Goal: Task Accomplishment & Management: Manage account settings

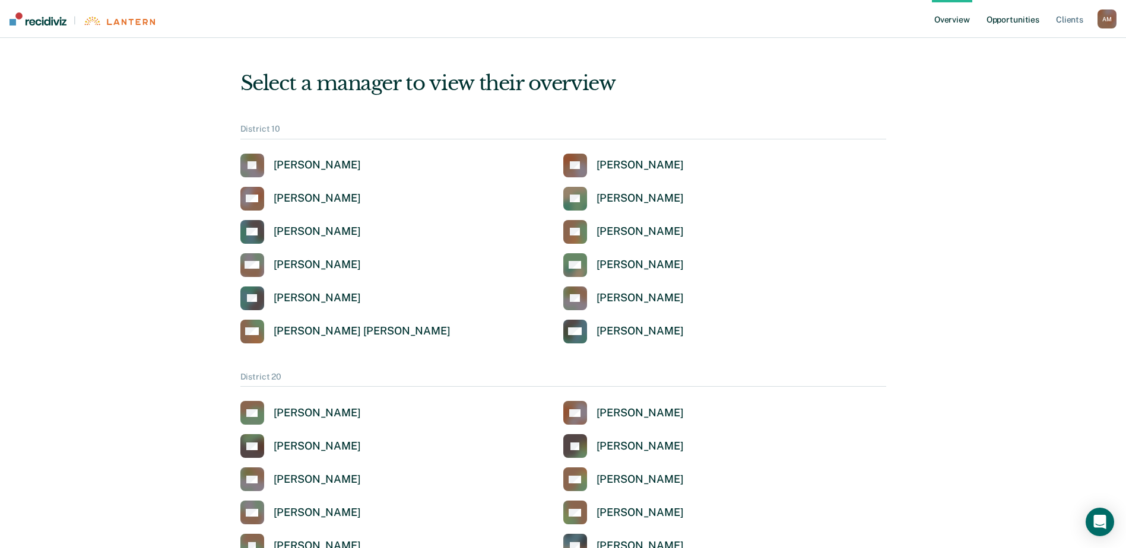
click at [1002, 24] on link "Opportunities" at bounding box center [1013, 19] width 58 height 38
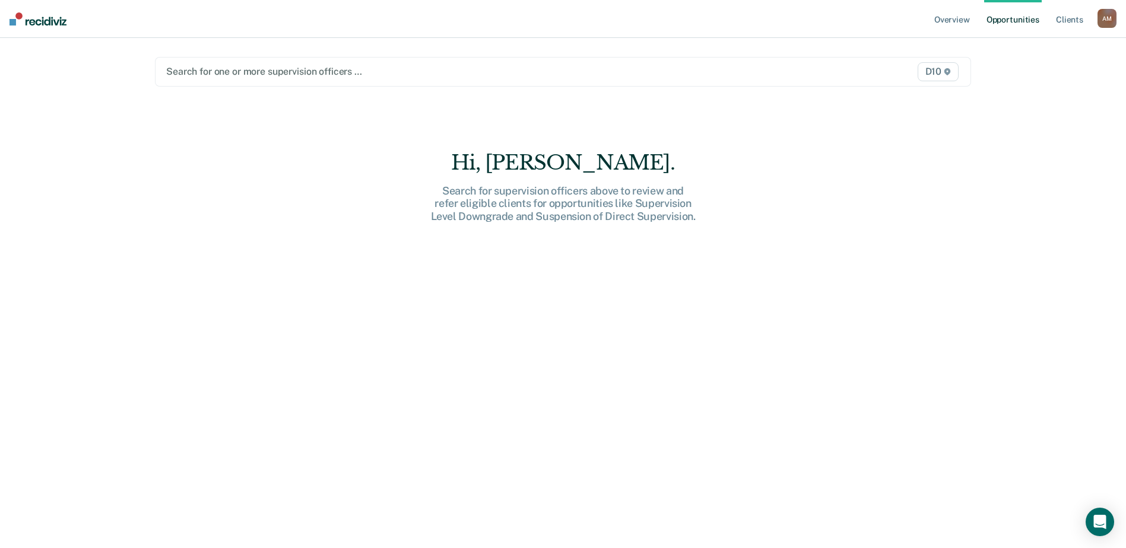
click at [703, 71] on div at bounding box center [443, 72] width 555 height 14
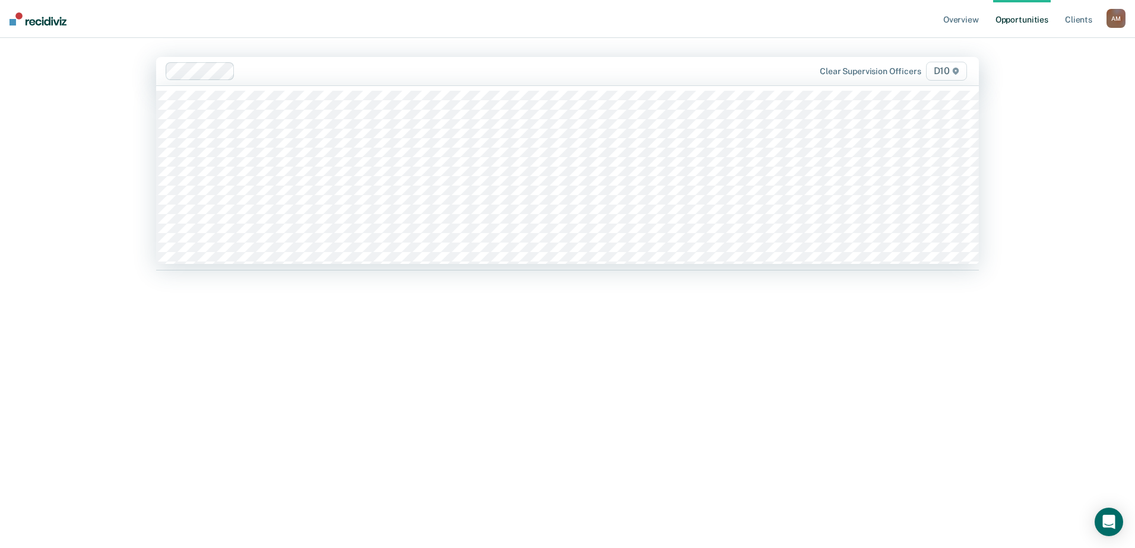
click at [546, 74] on div at bounding box center [483, 71] width 487 height 14
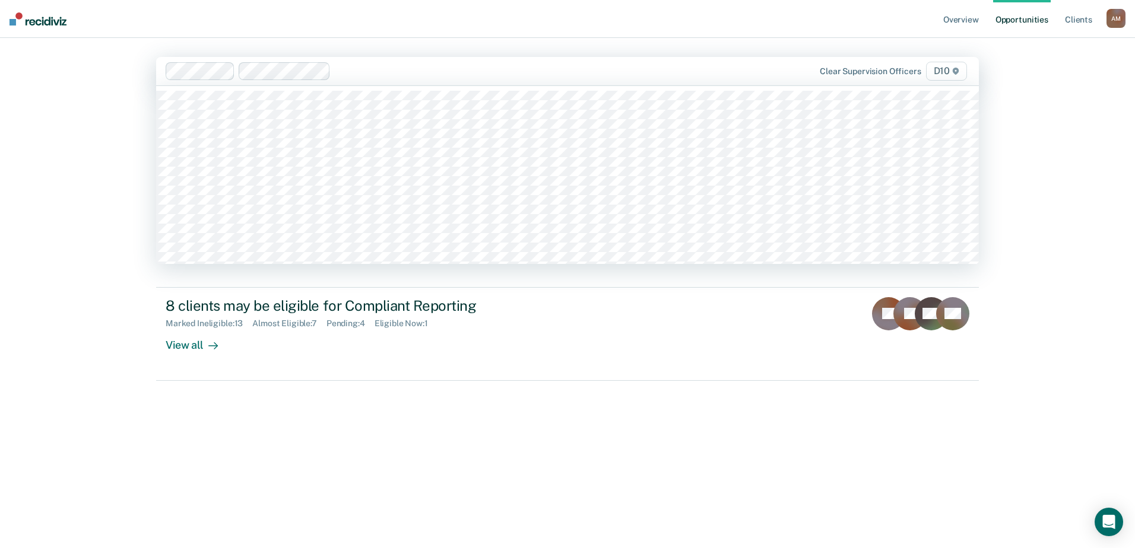
click at [501, 74] on div at bounding box center [531, 71] width 392 height 14
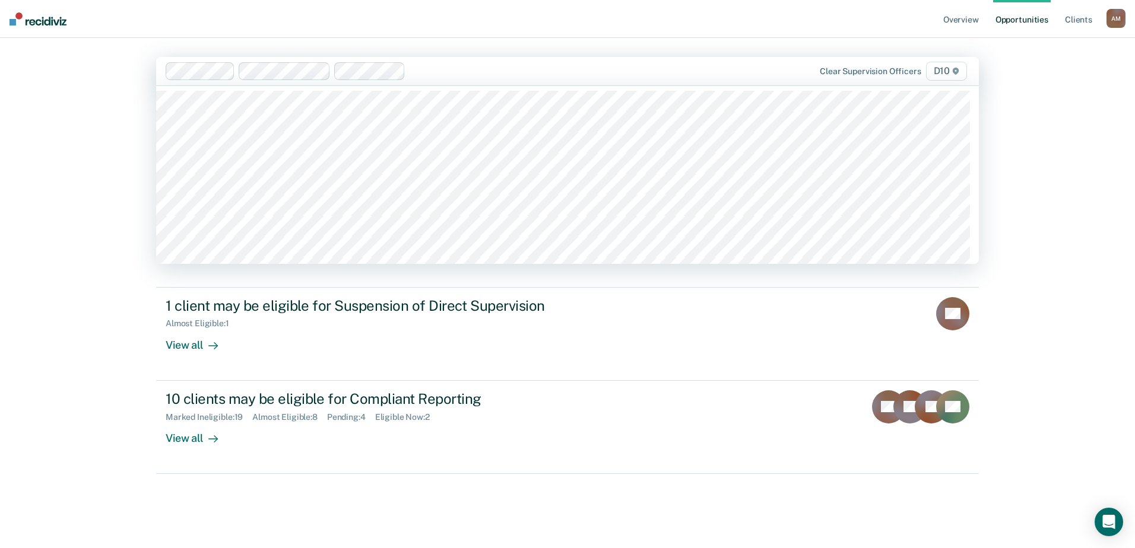
click at [466, 73] on div at bounding box center [568, 71] width 316 height 14
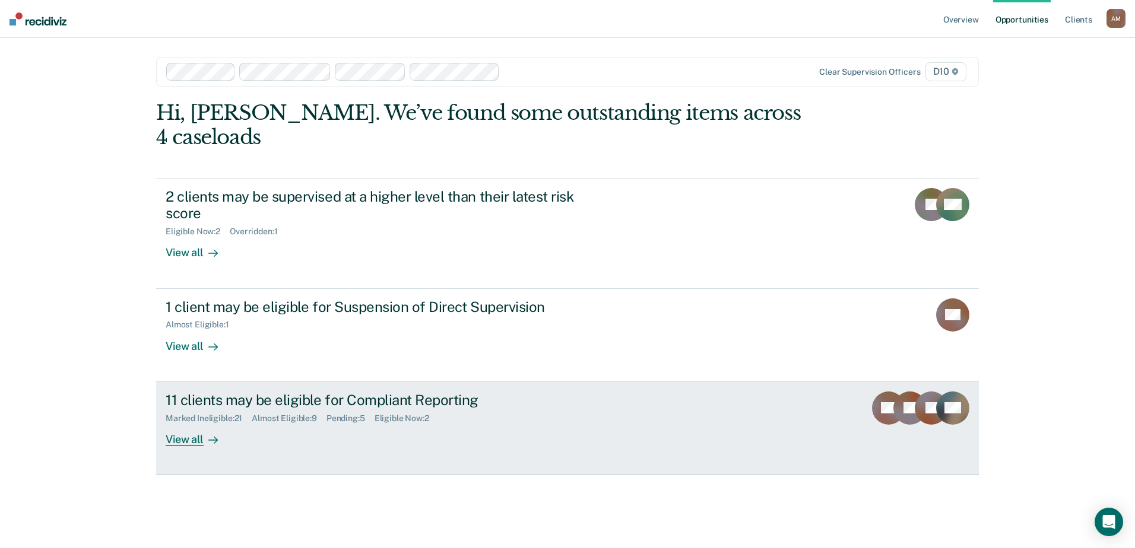
click at [190, 423] on div "View all" at bounding box center [199, 434] width 66 height 23
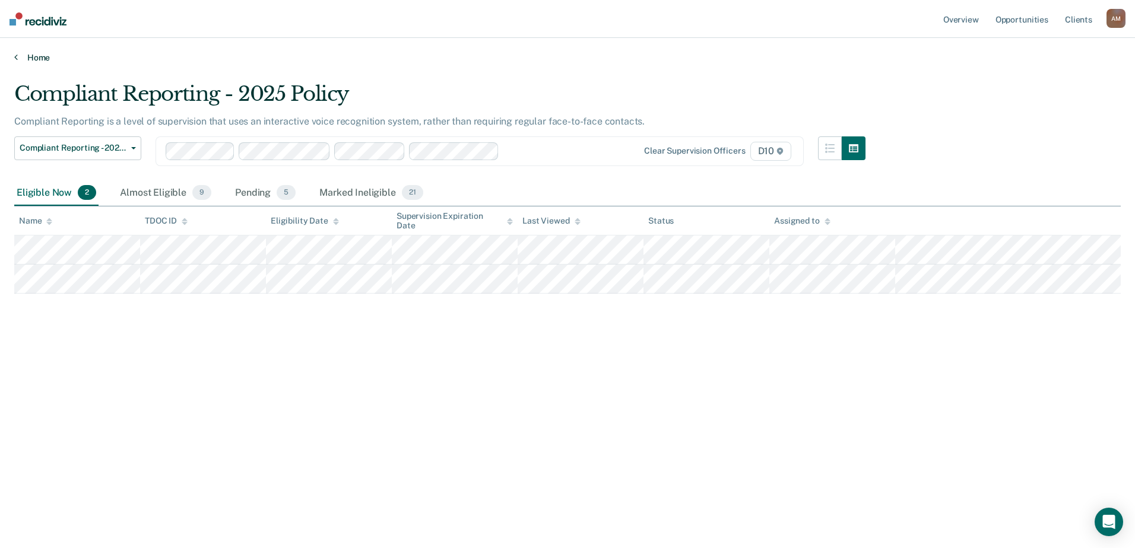
click at [18, 57] on link "Home" at bounding box center [567, 57] width 1106 height 11
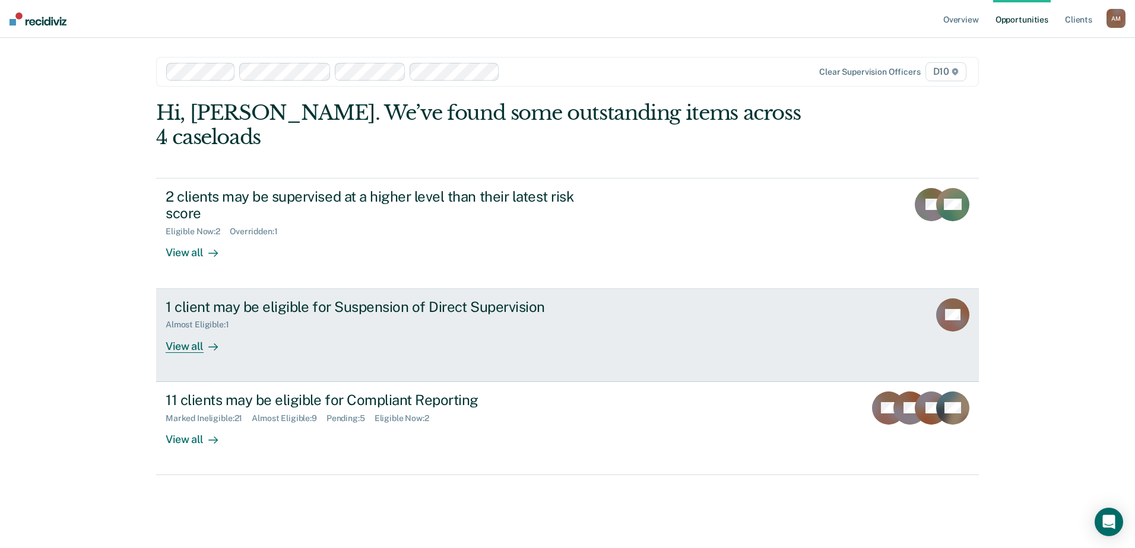
click at [192, 330] on div "View all" at bounding box center [199, 341] width 66 height 23
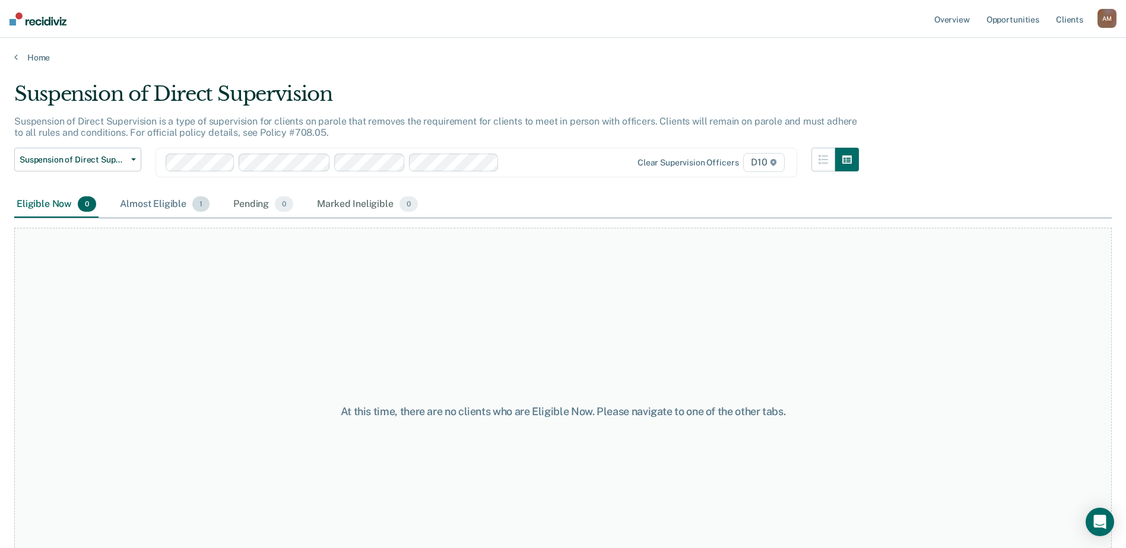
click at [154, 204] on div "Almost Eligible 1" at bounding box center [164, 205] width 94 height 26
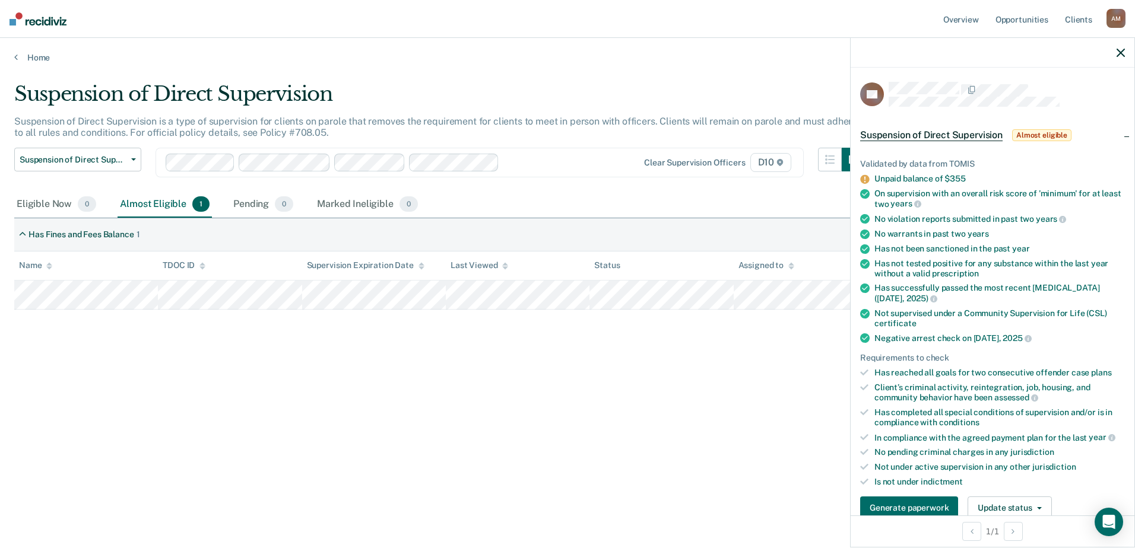
click at [451, 366] on div "Suspension of Direct Supervision Suspension of Direct Supervision is a type of …" at bounding box center [567, 270] width 1106 height 377
click at [18, 57] on link "Home" at bounding box center [567, 57] width 1106 height 11
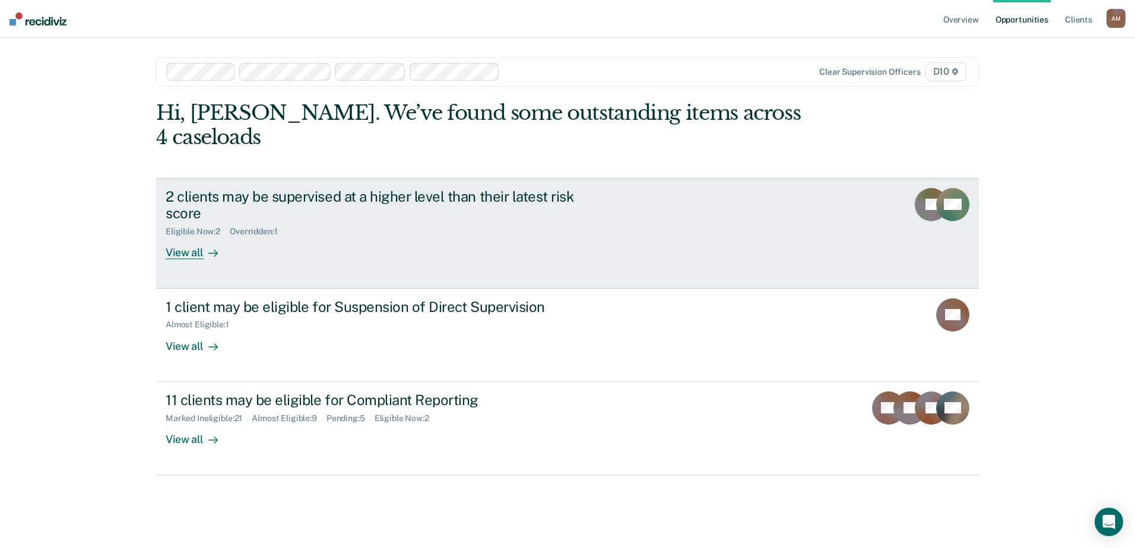
click at [193, 237] on div "View all" at bounding box center [199, 248] width 66 height 23
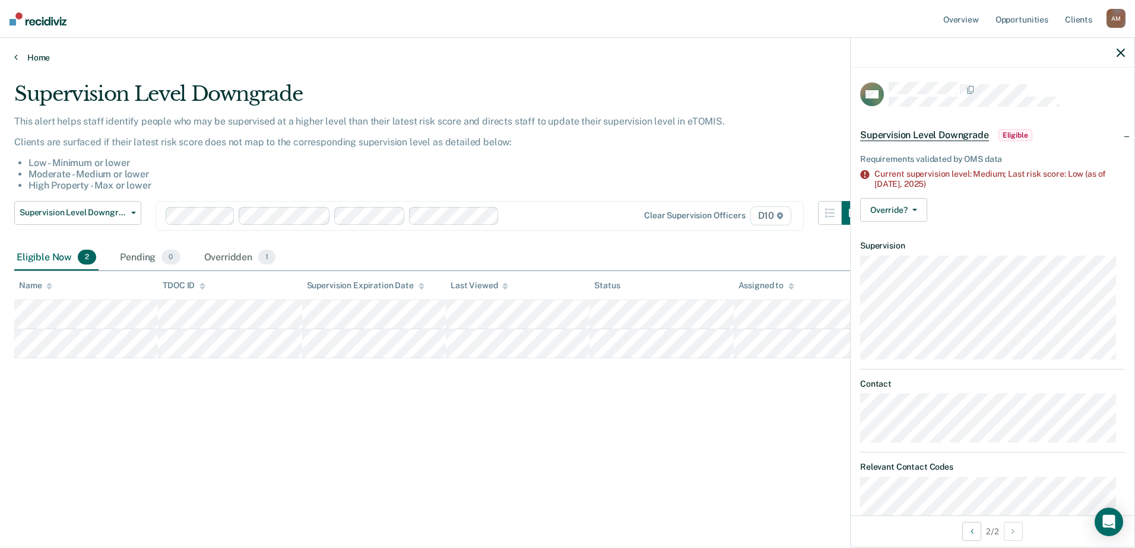
click at [17, 56] on icon at bounding box center [16, 56] width 4 height 9
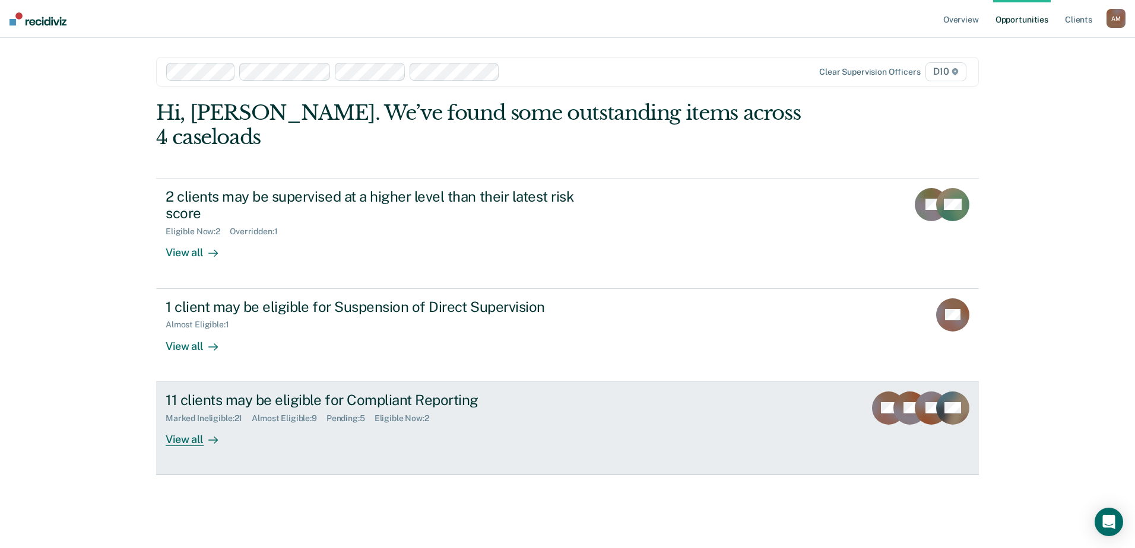
click at [350, 392] on div "11 clients may be eligible for Compliant Reporting" at bounding box center [374, 400] width 417 height 17
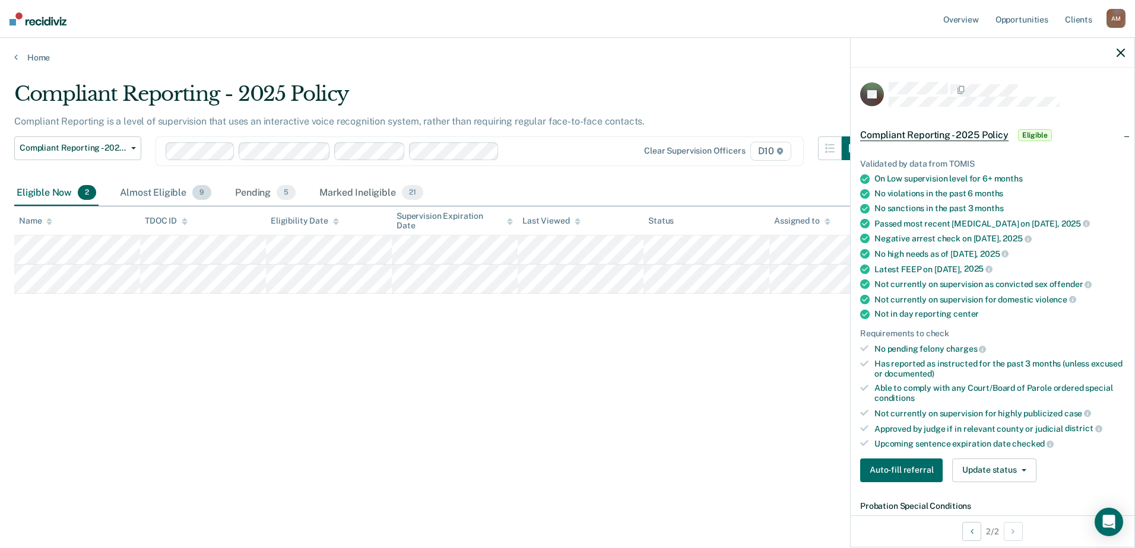
click at [161, 186] on div "Almost Eligible 9" at bounding box center [165, 193] width 96 height 26
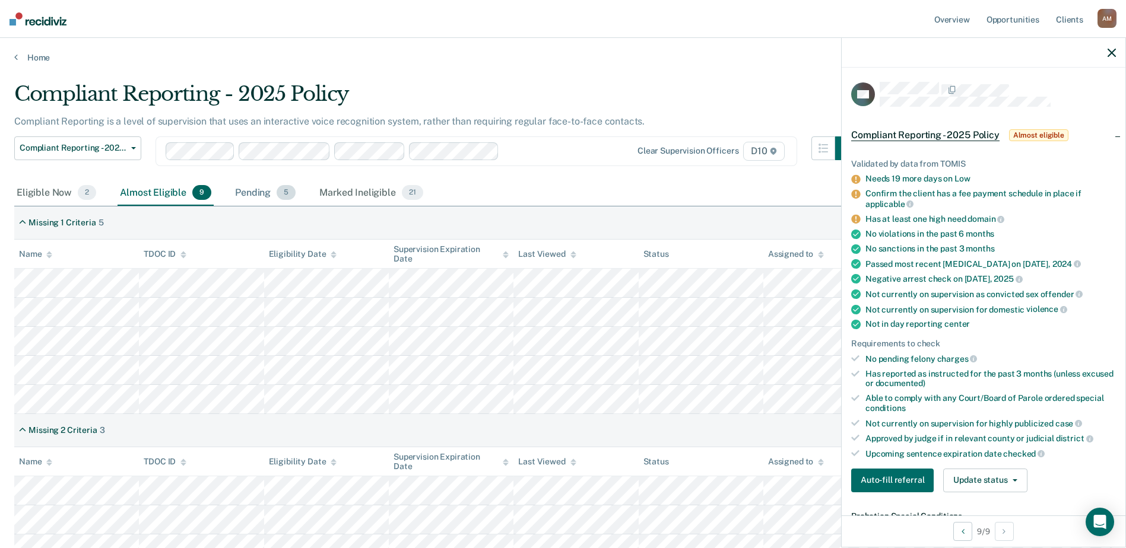
click at [256, 193] on div "Pending 5" at bounding box center [265, 193] width 65 height 26
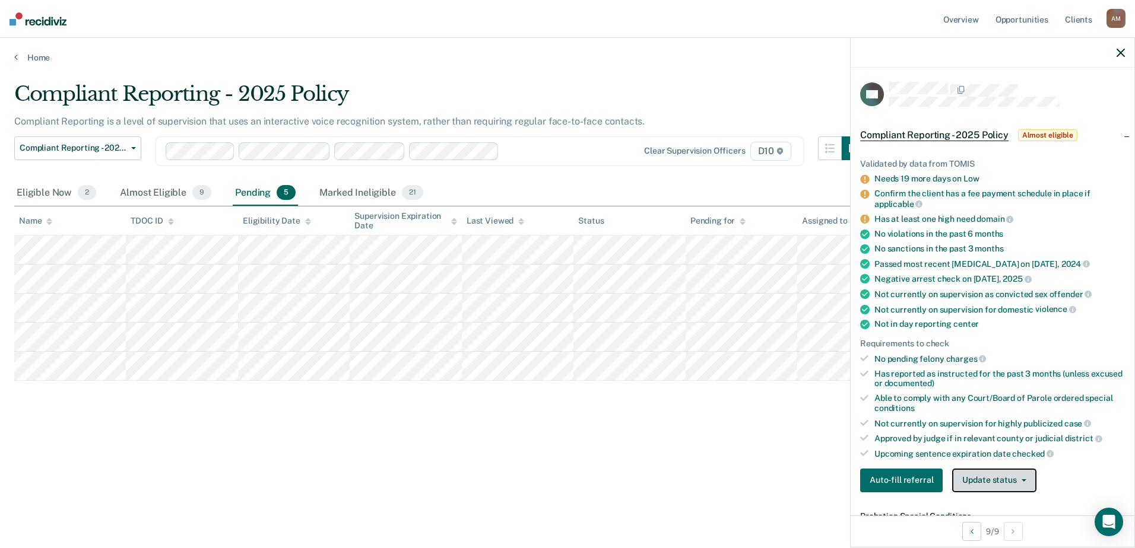
click at [1016, 479] on span "button" at bounding box center [1020, 480] width 9 height 2
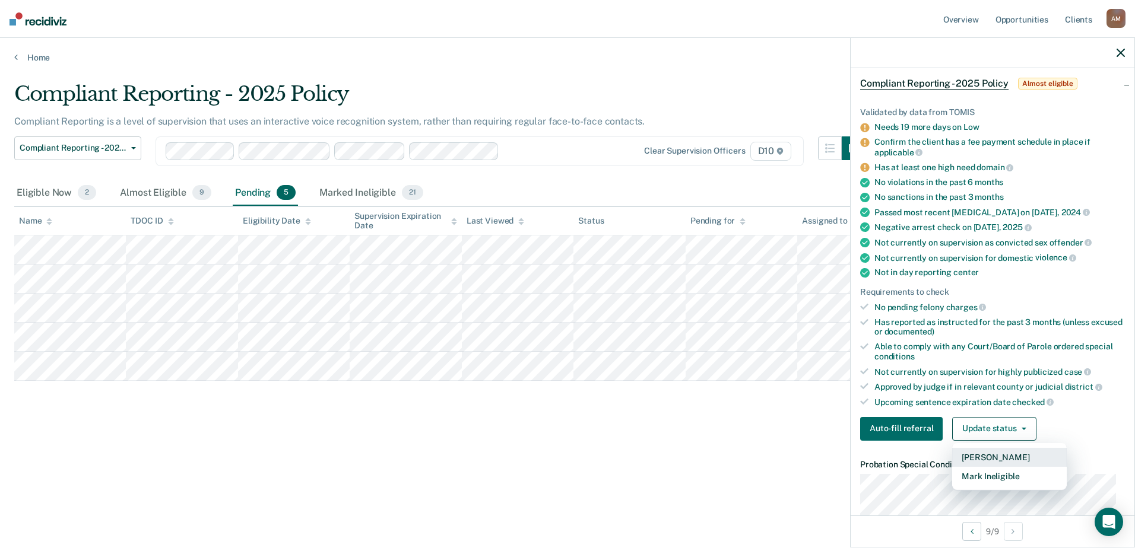
scroll to position [120, 0]
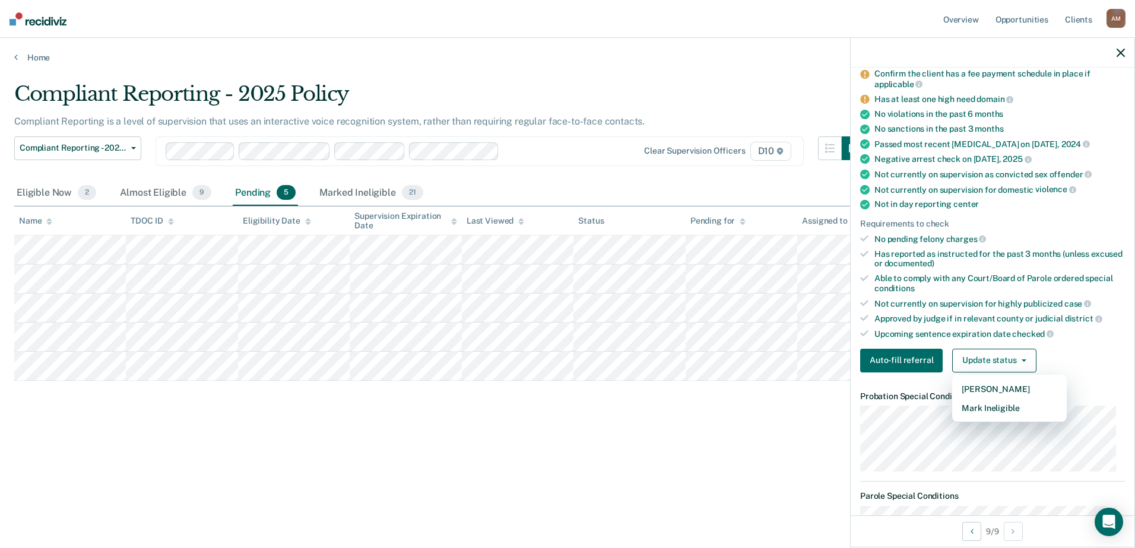
click at [619, 466] on div "Compliant Reporting - 2025 Policy Compliant Reporting is a level of supervision…" at bounding box center [567, 289] width 1106 height 415
click at [1026, 356] on button "Update status" at bounding box center [994, 361] width 84 height 24
click at [466, 482] on div "Compliant Reporting - 2025 Policy Compliant Reporting is a level of supervision…" at bounding box center [567, 289] width 1106 height 415
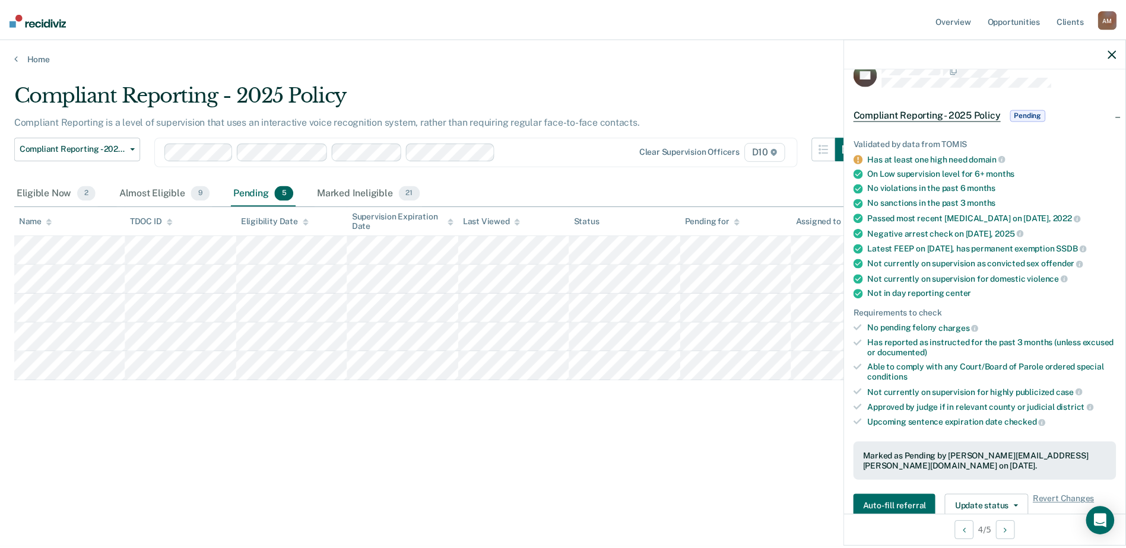
scroll to position [0, 0]
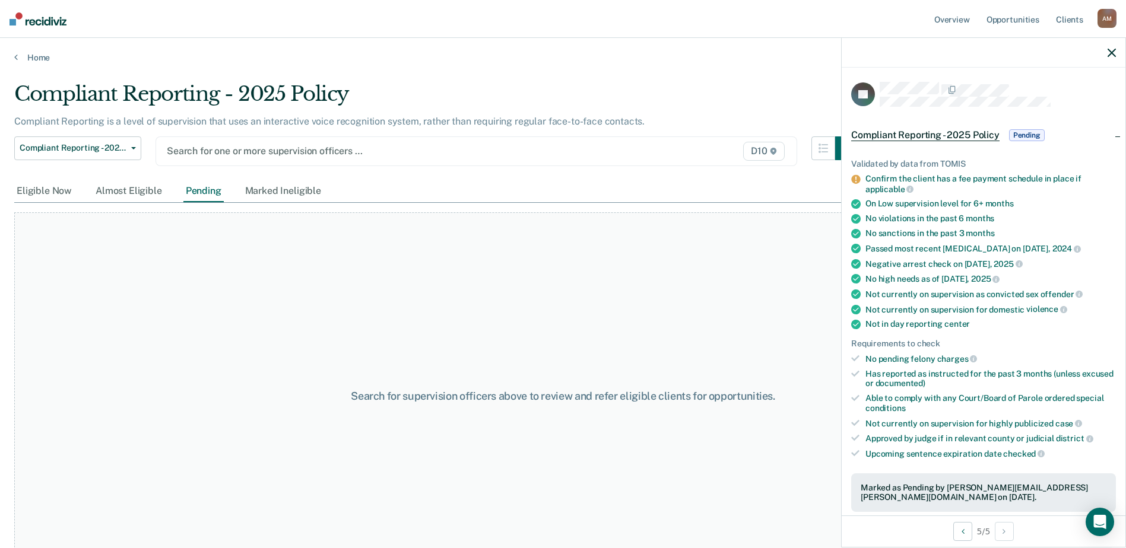
click at [341, 147] on div at bounding box center [383, 151] width 433 height 14
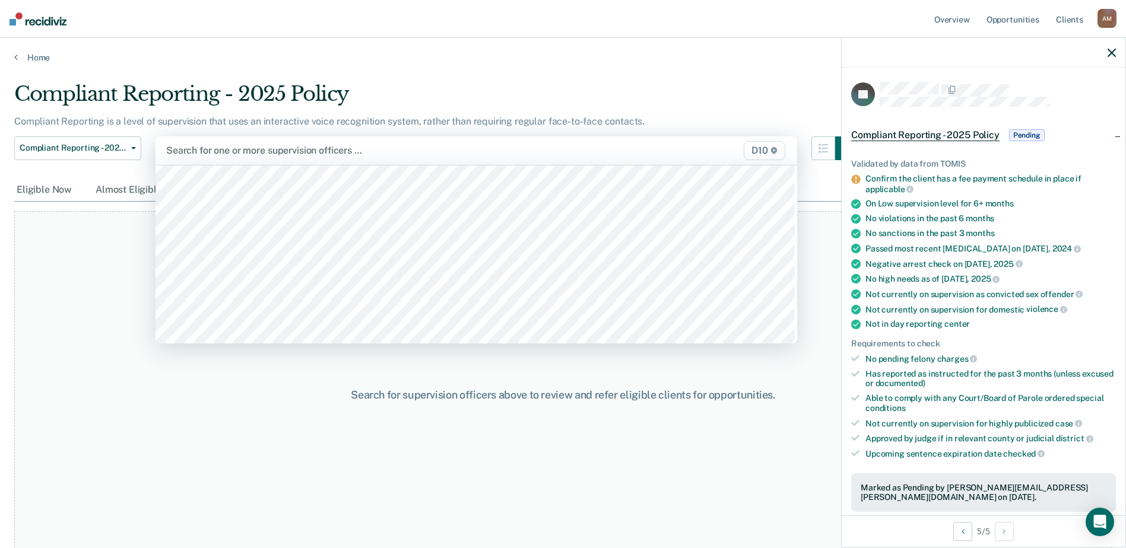
scroll to position [237, 0]
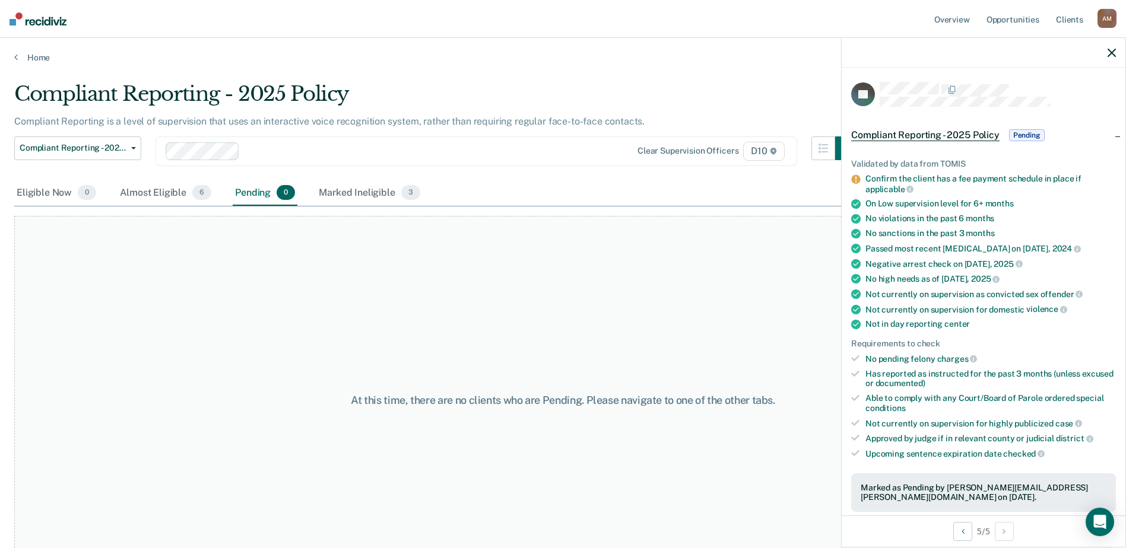
click at [366, 147] on div "Loading data..." at bounding box center [562, 270] width 1097 height 377
click at [366, 152] on div at bounding box center [421, 151] width 355 height 14
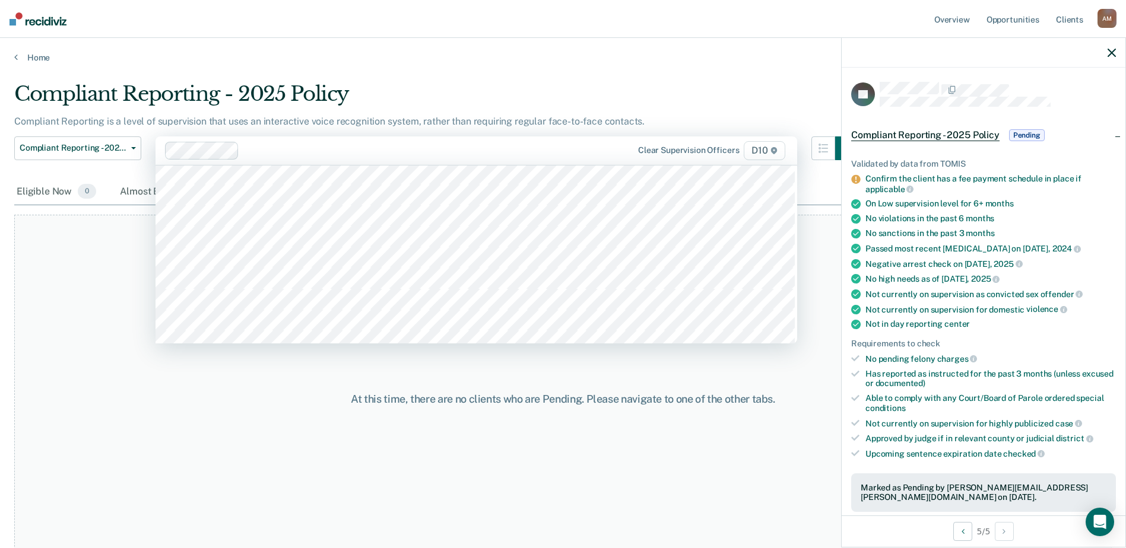
scroll to position [297, 0]
click at [349, 148] on div at bounding box center [421, 151] width 355 height 14
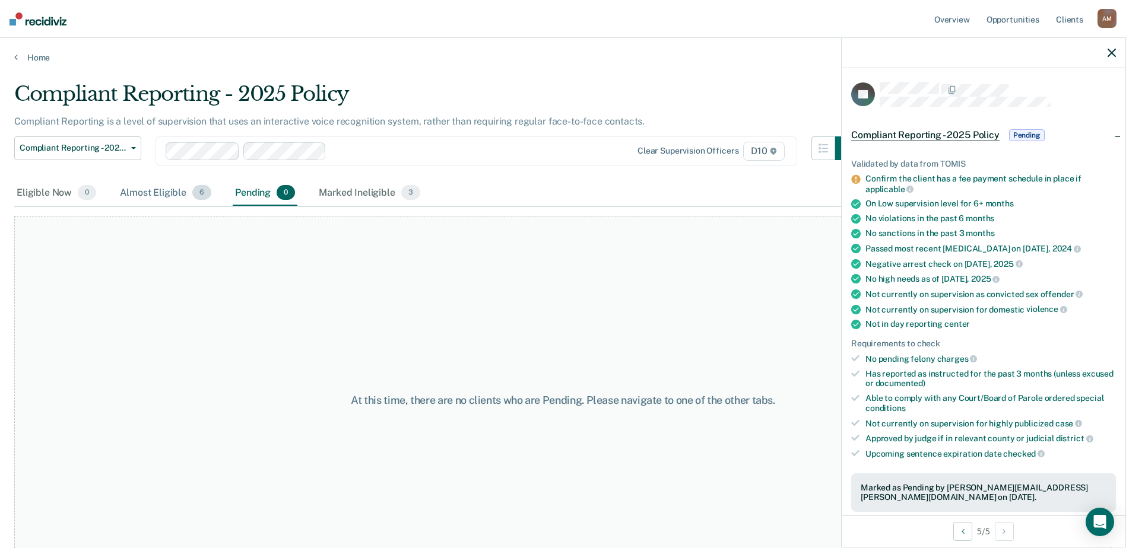
click at [168, 195] on div "Almost Eligible 6" at bounding box center [165, 193] width 96 height 26
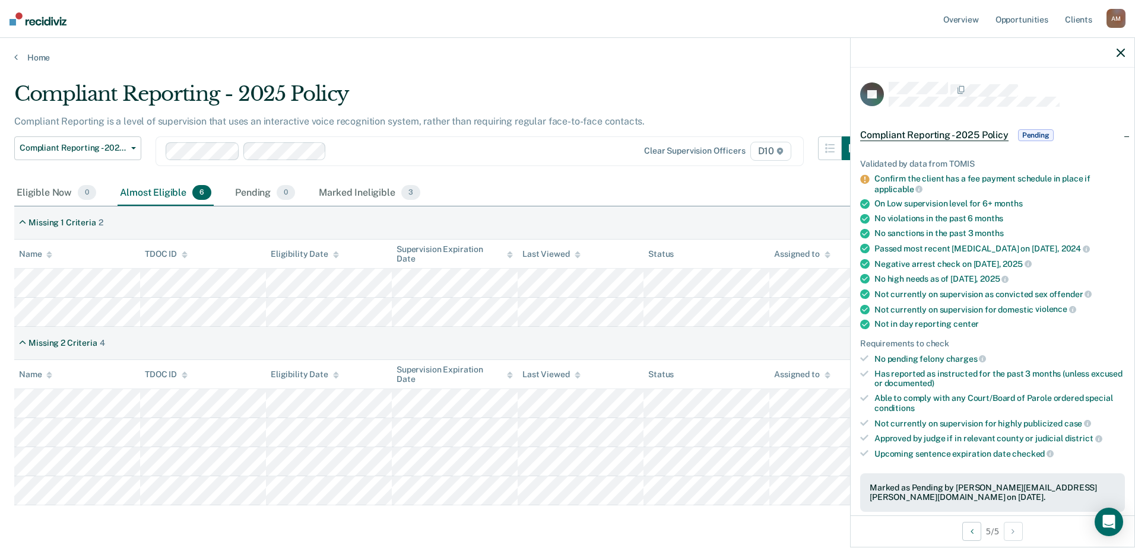
click at [465, 51] on div "Home" at bounding box center [567, 50] width 1135 height 25
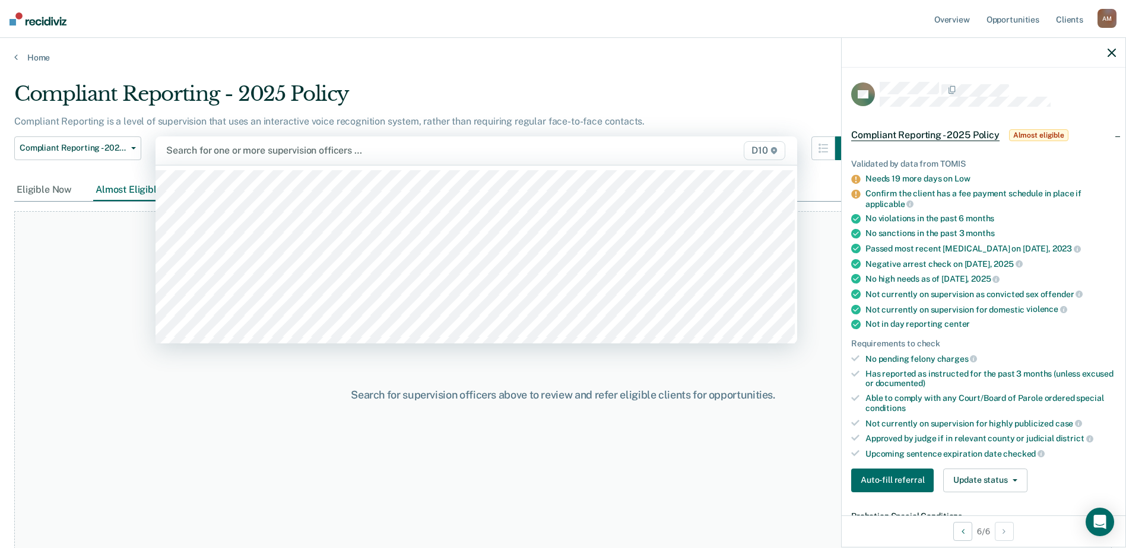
click at [227, 152] on div at bounding box center [382, 151] width 433 height 14
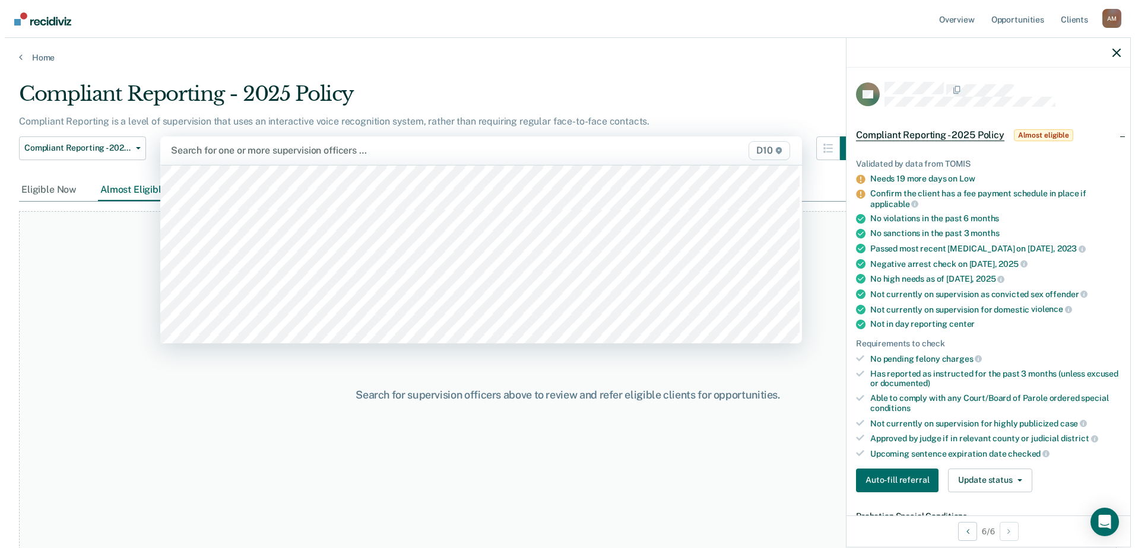
scroll to position [415, 0]
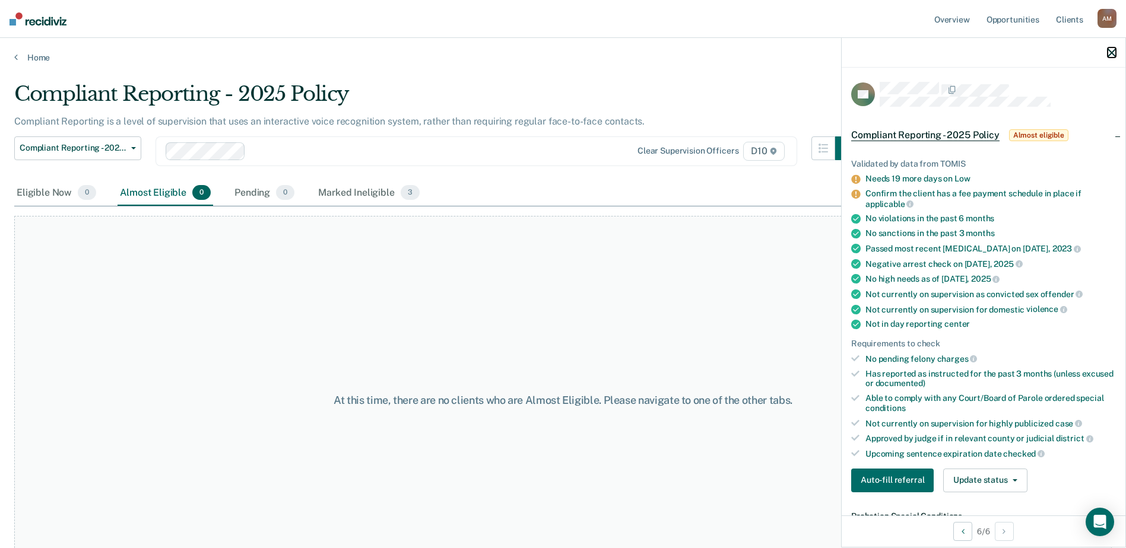
click at [1109, 53] on icon "button" at bounding box center [1111, 53] width 8 height 8
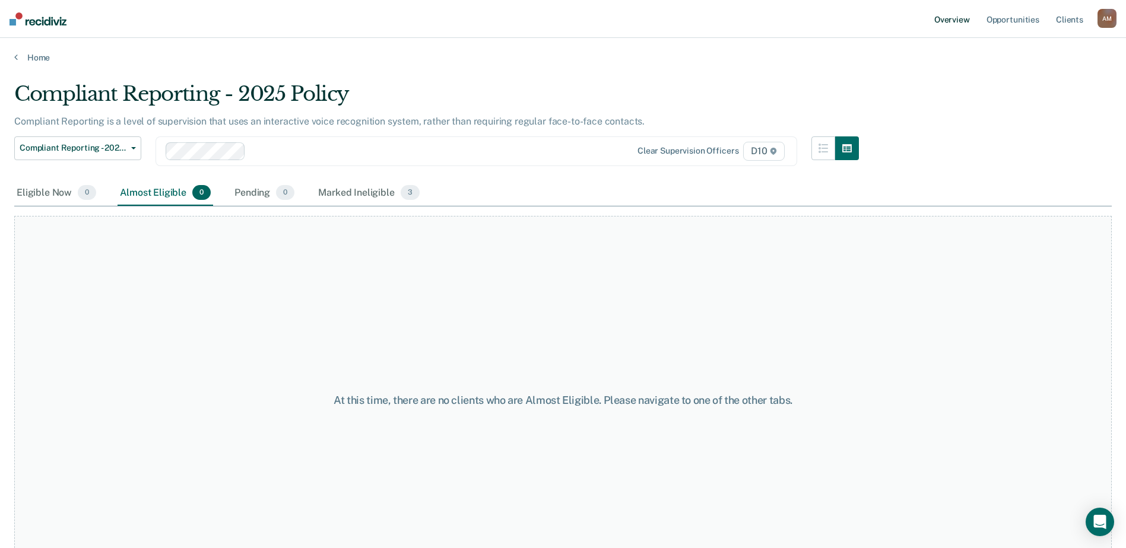
click at [941, 21] on link "Overview" at bounding box center [952, 19] width 40 height 38
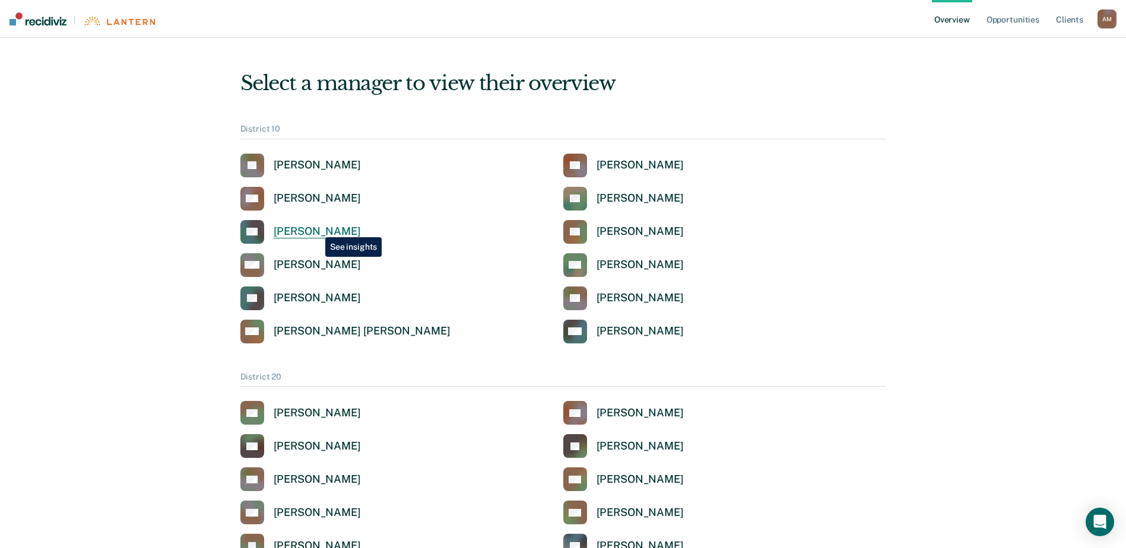
click at [316, 228] on div "[PERSON_NAME]" at bounding box center [317, 232] width 87 height 14
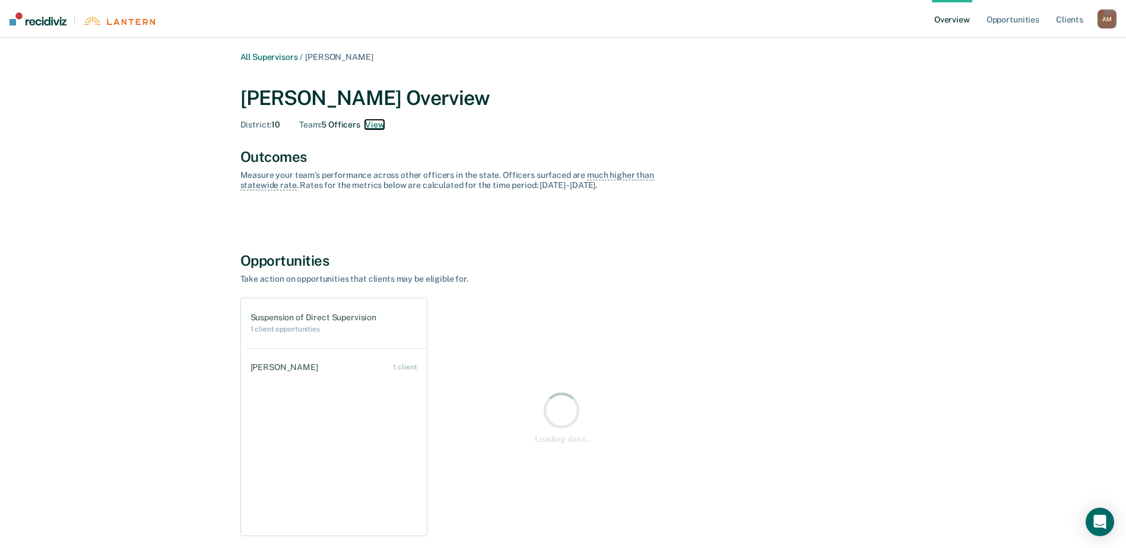
click at [380, 123] on button "View" at bounding box center [374, 125] width 19 height 10
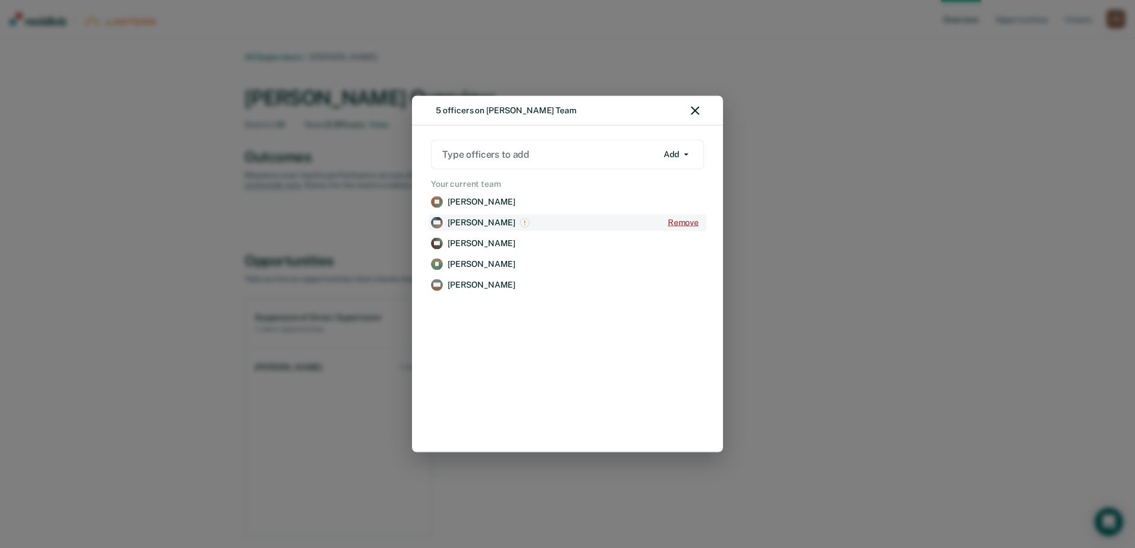
click at [687, 224] on button "Remove" at bounding box center [683, 223] width 42 height 16
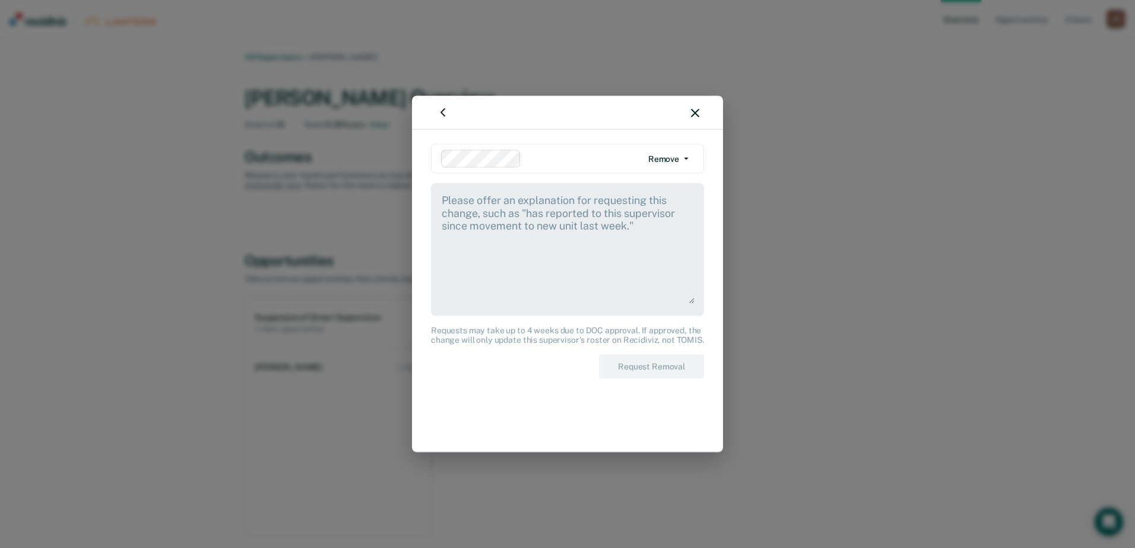
click at [471, 226] on textarea at bounding box center [567, 248] width 254 height 111
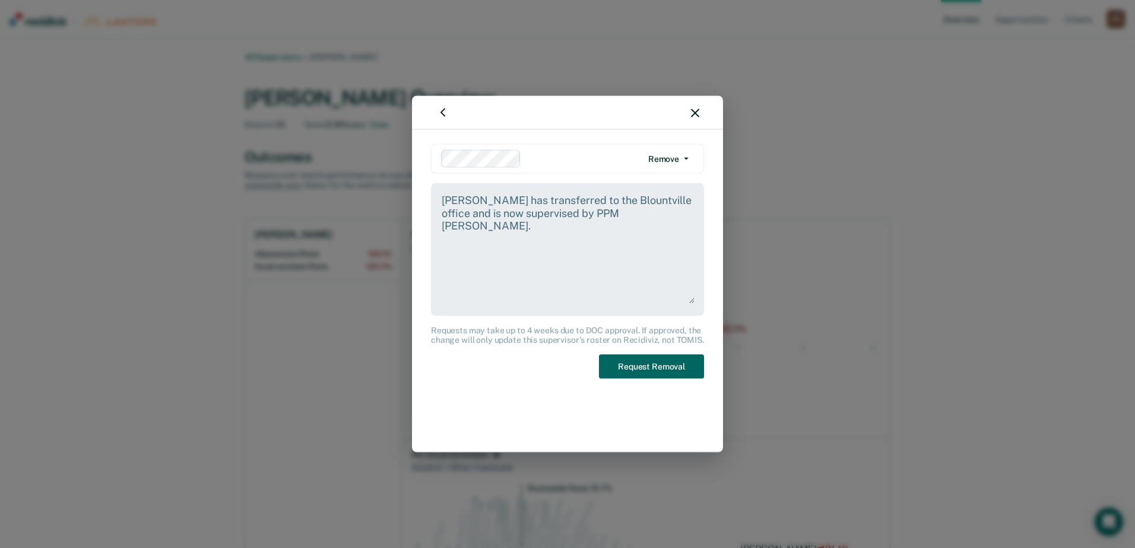
type textarea "[PERSON_NAME] has transferred to the Blountville office and is now supervised b…"
click at [653, 369] on button "Request Removal" at bounding box center [651, 367] width 105 height 24
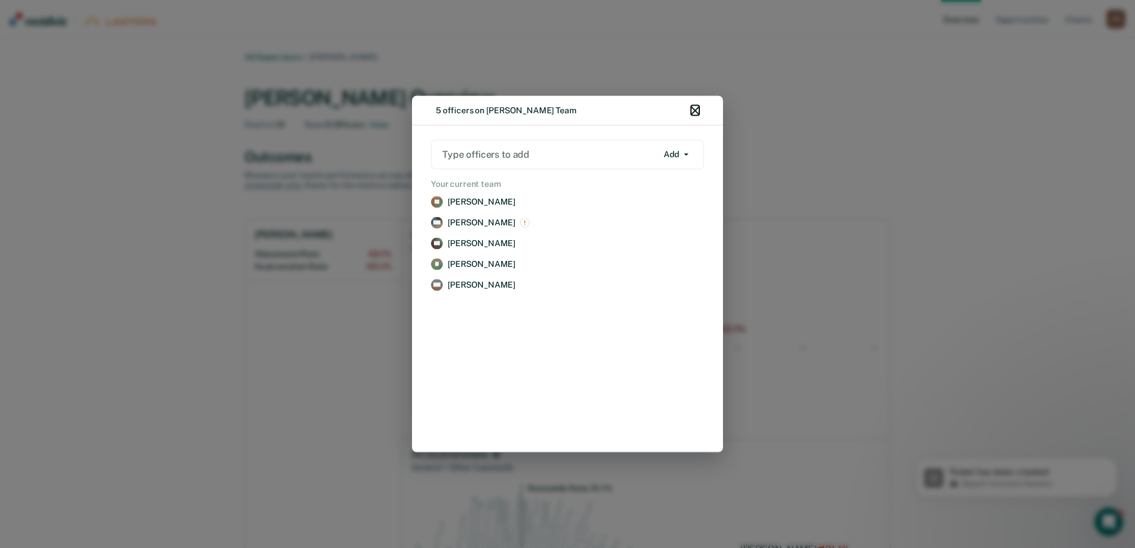
click at [694, 109] on icon "button" at bounding box center [695, 111] width 8 height 8
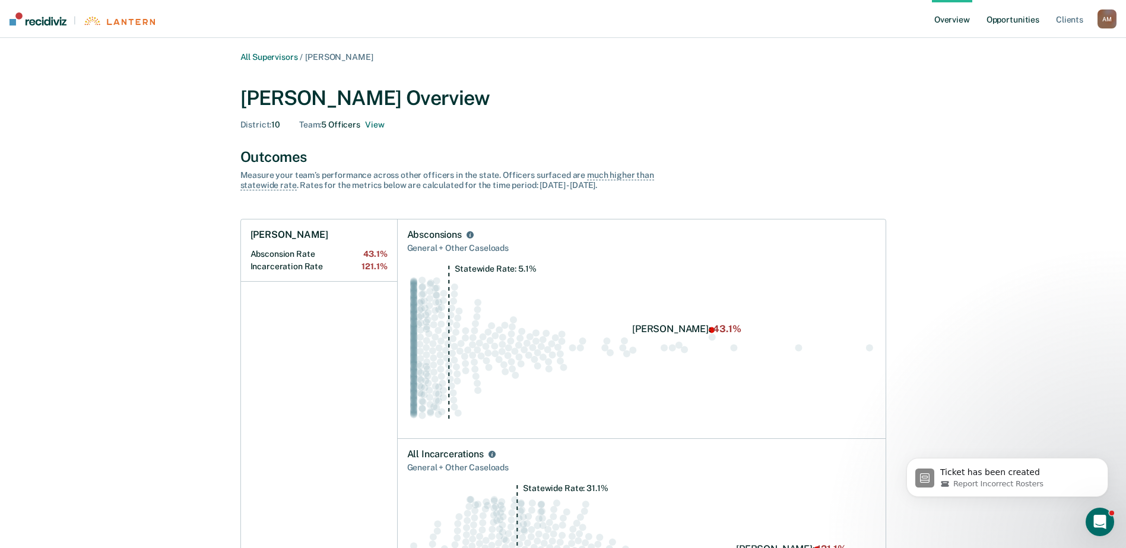
click at [1014, 23] on link "Opportunities" at bounding box center [1013, 19] width 58 height 38
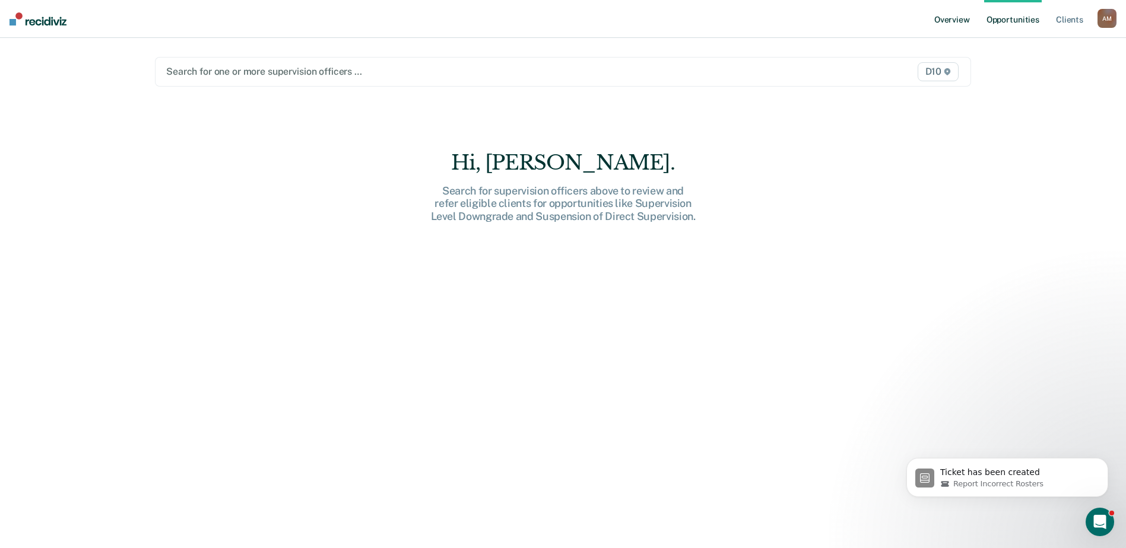
click at [958, 18] on link "Overview" at bounding box center [952, 19] width 40 height 38
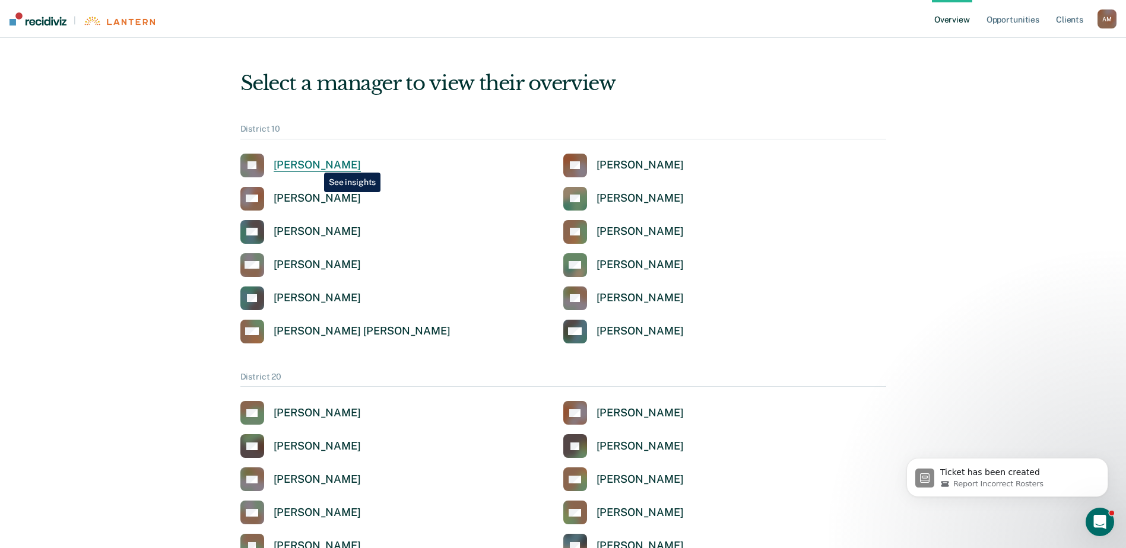
click at [315, 164] on div "[PERSON_NAME]" at bounding box center [317, 165] width 87 height 14
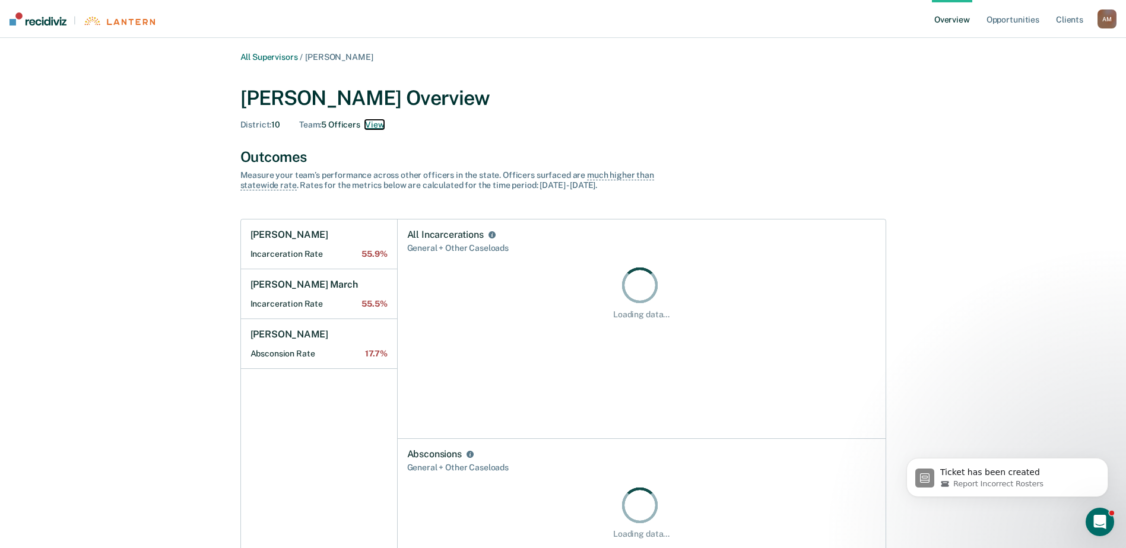
click at [380, 124] on button "View" at bounding box center [374, 125] width 19 height 10
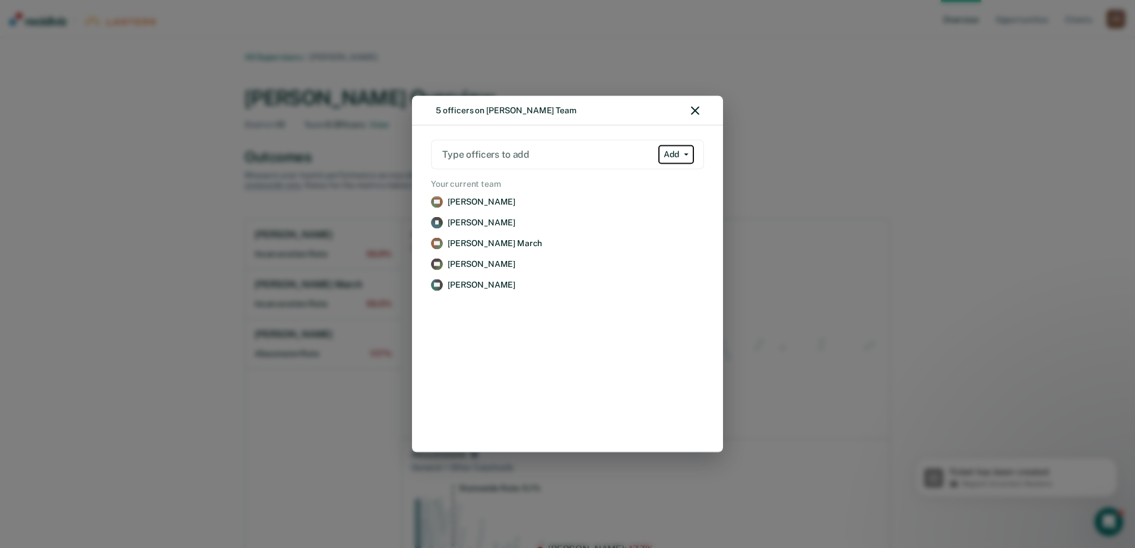
click at [683, 153] on span "button" at bounding box center [683, 154] width 9 height 2
click at [653, 177] on div "Add" at bounding box center [646, 178] width 15 height 10
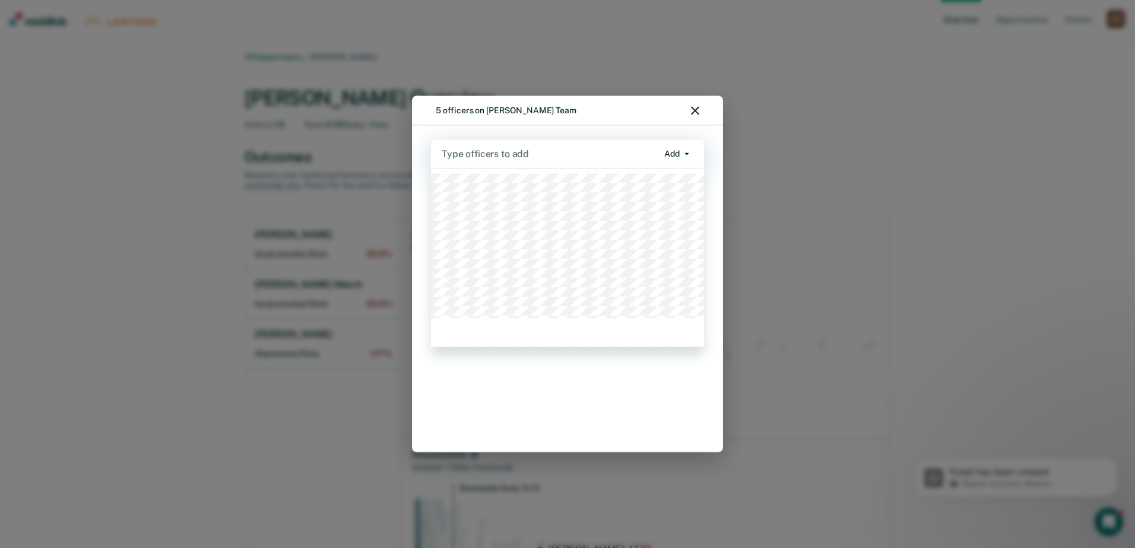
click at [516, 155] on div at bounding box center [549, 154] width 216 height 14
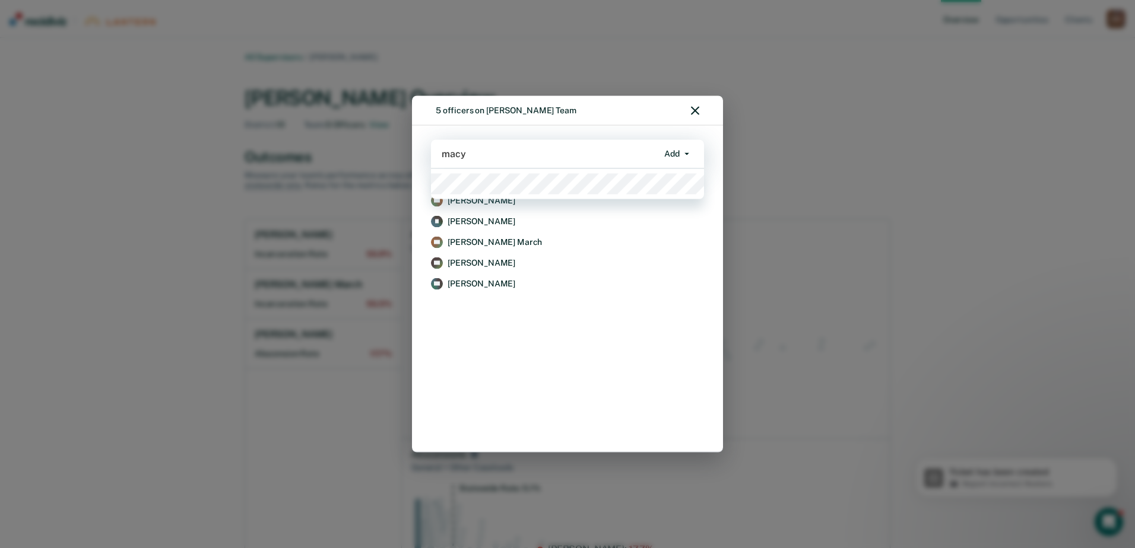
type input "macy"
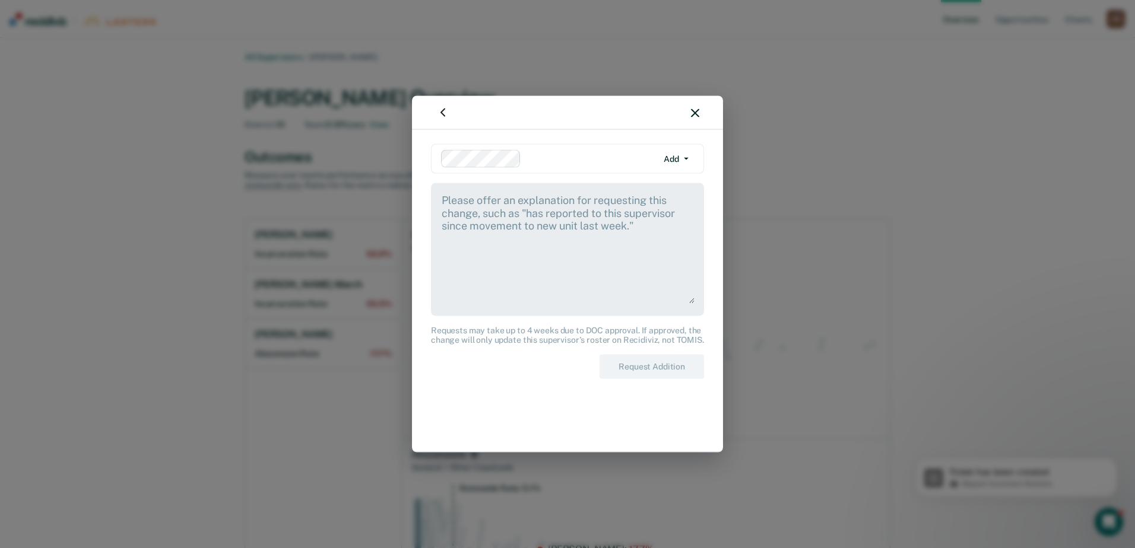
click at [488, 202] on textarea at bounding box center [567, 248] width 254 height 111
type textarea "PPO [PERSON_NAME] has transferred to the Blountville office and is now being su…"
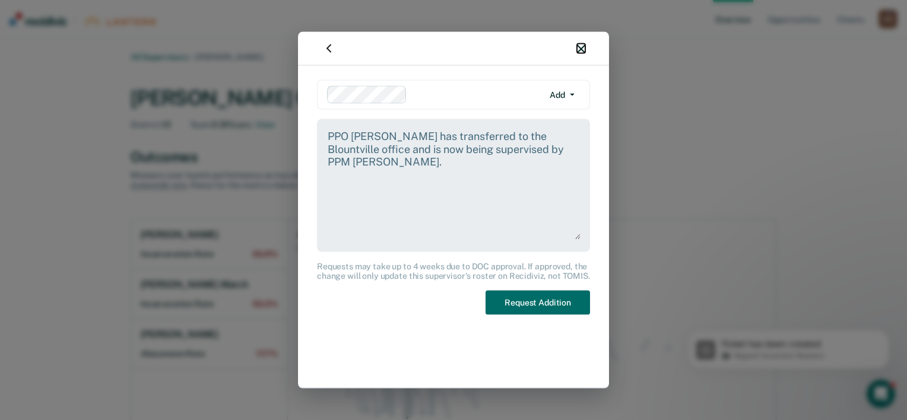
click at [579, 46] on icon "button" at bounding box center [581, 49] width 8 height 8
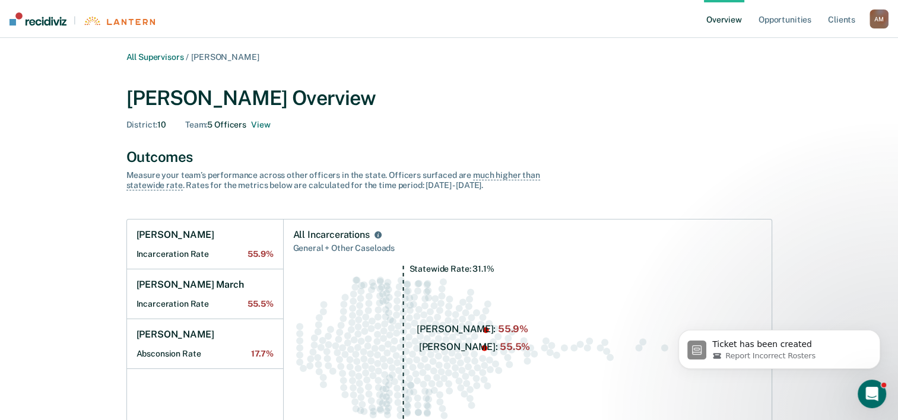
click at [725, 23] on link "Overview" at bounding box center [724, 19] width 40 height 38
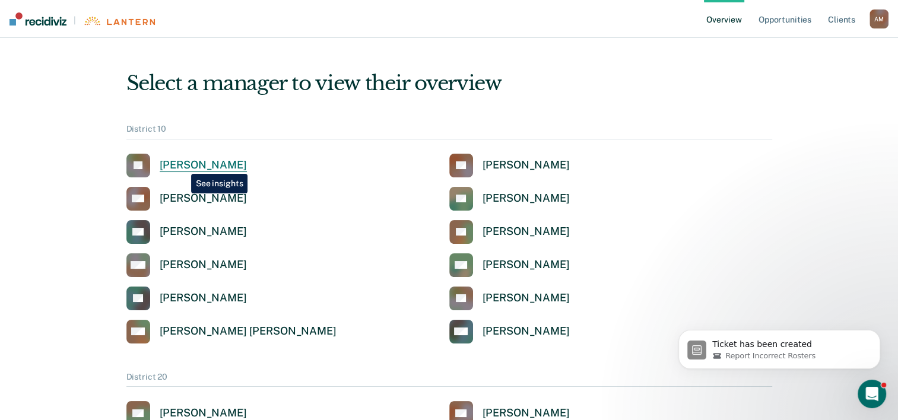
click at [182, 165] on div "[PERSON_NAME]" at bounding box center [203, 165] width 87 height 14
